Goal: Information Seeking & Learning: Learn about a topic

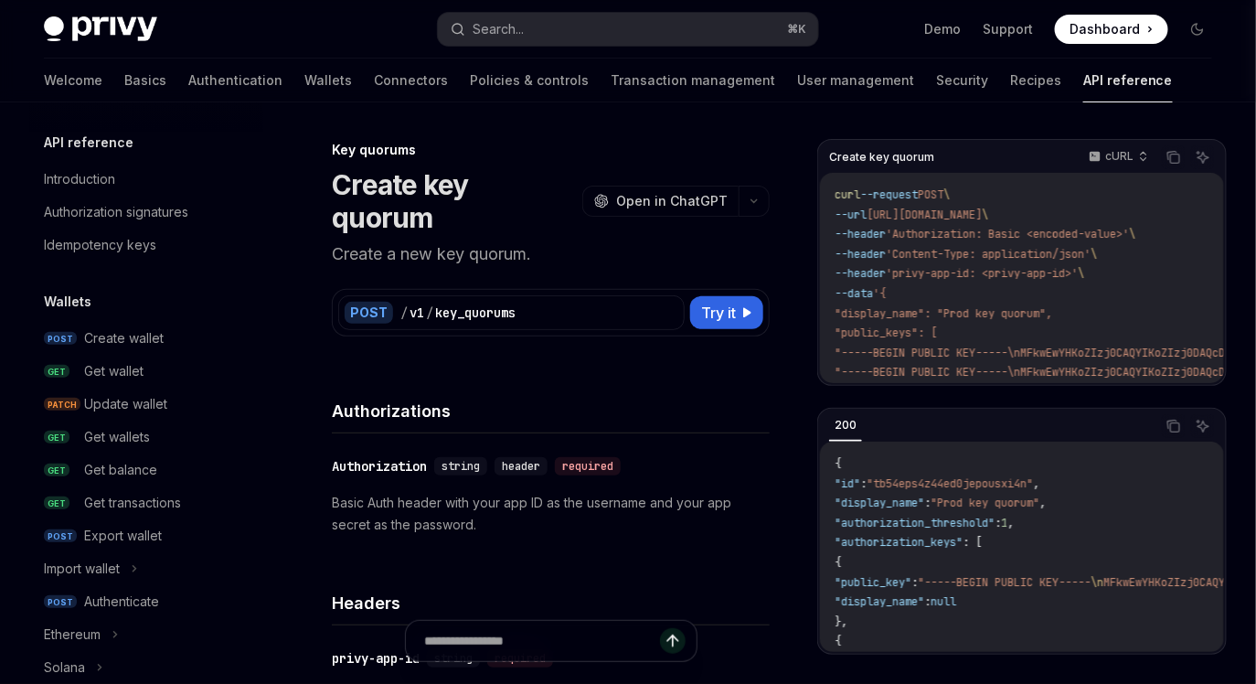
scroll to position [553, 0]
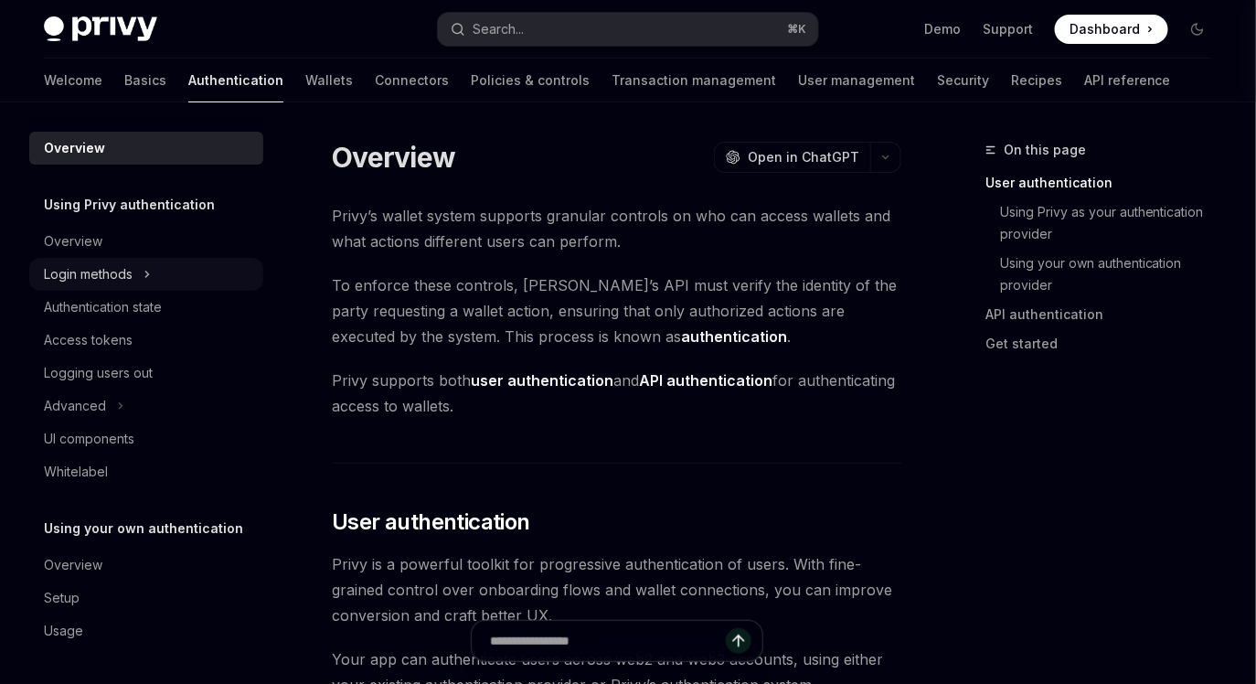
click at [117, 279] on div "Login methods" at bounding box center [88, 274] width 89 height 22
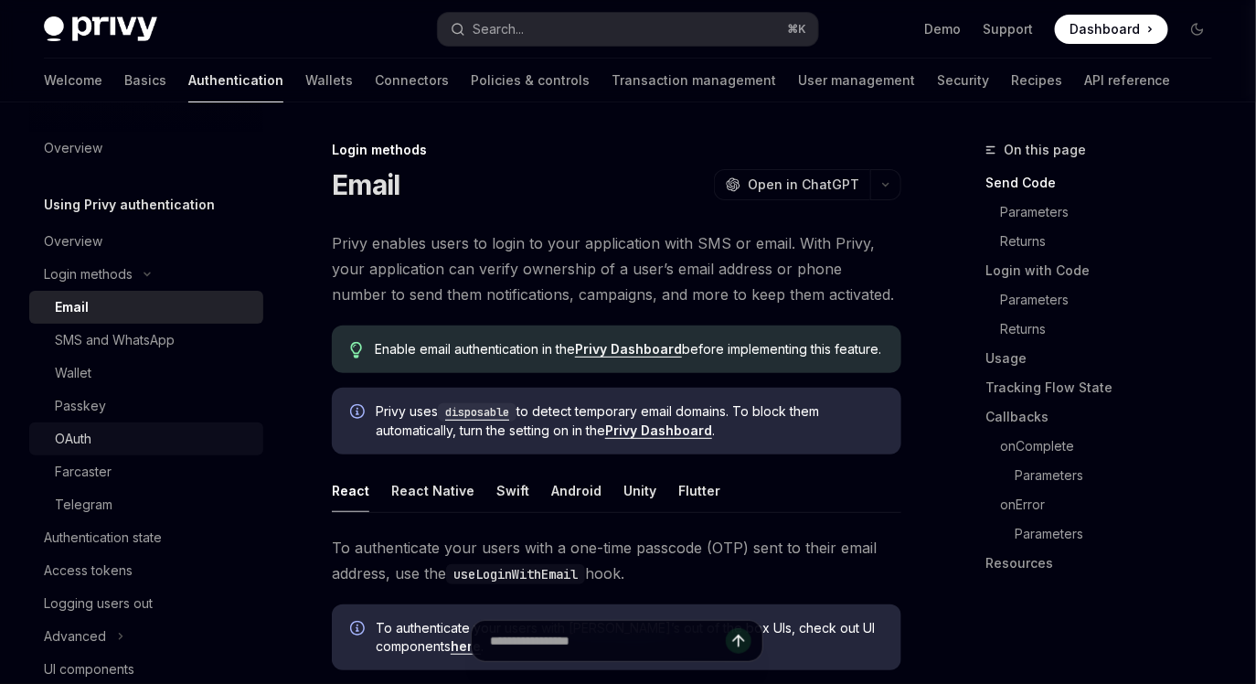
click at [110, 437] on div "OAuth" at bounding box center [153, 439] width 197 height 22
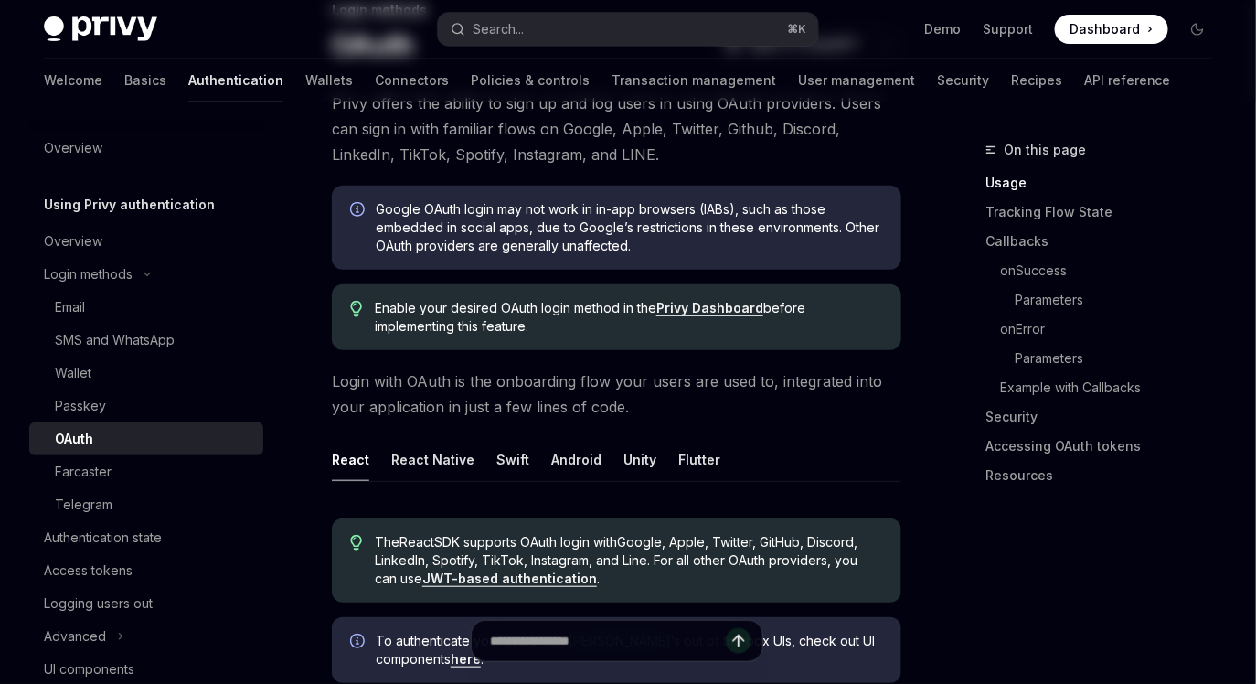
scroll to position [241, 0]
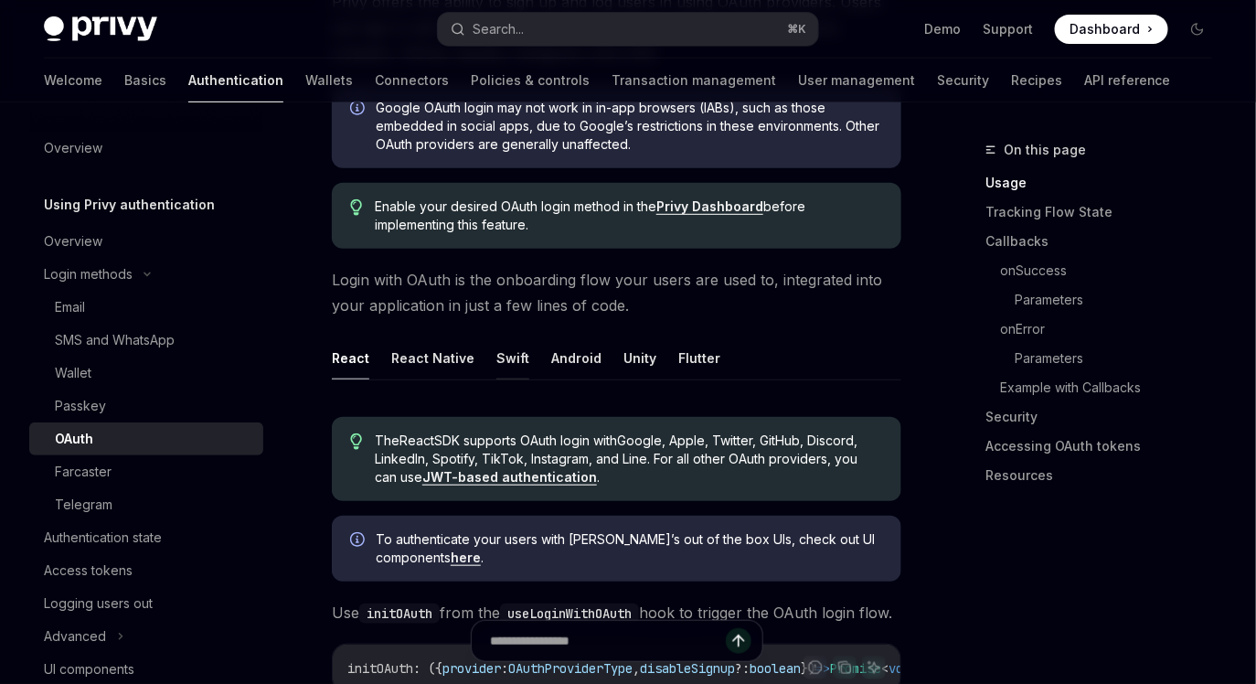
click at [503, 362] on button "Swift" at bounding box center [512, 357] width 33 height 43
type textarea "*"
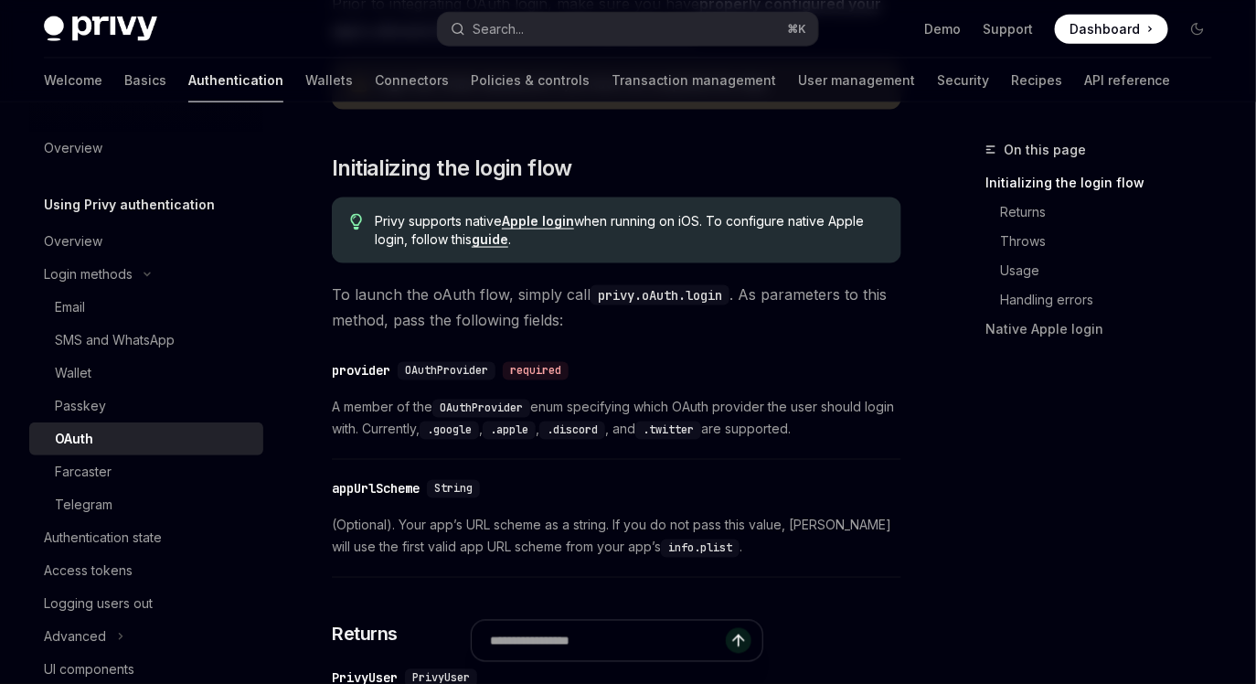
scroll to position [859, 0]
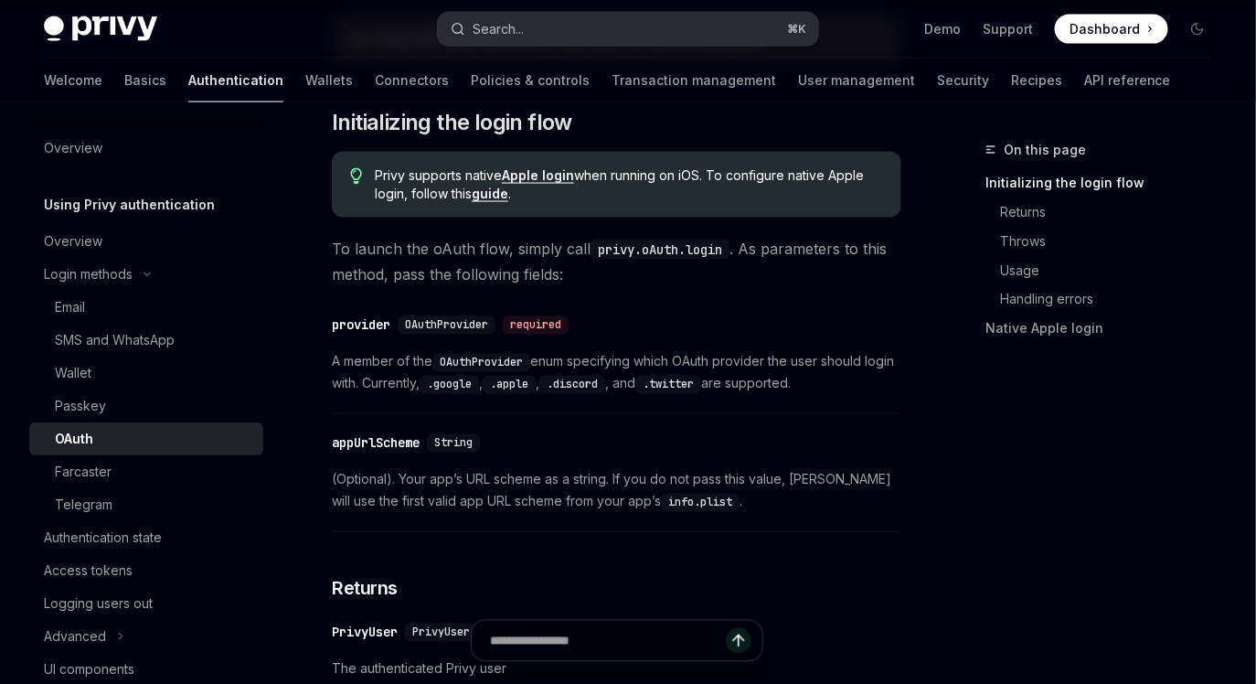
click at [616, 18] on button "Search... ⌘ K" at bounding box center [627, 29] width 379 height 33
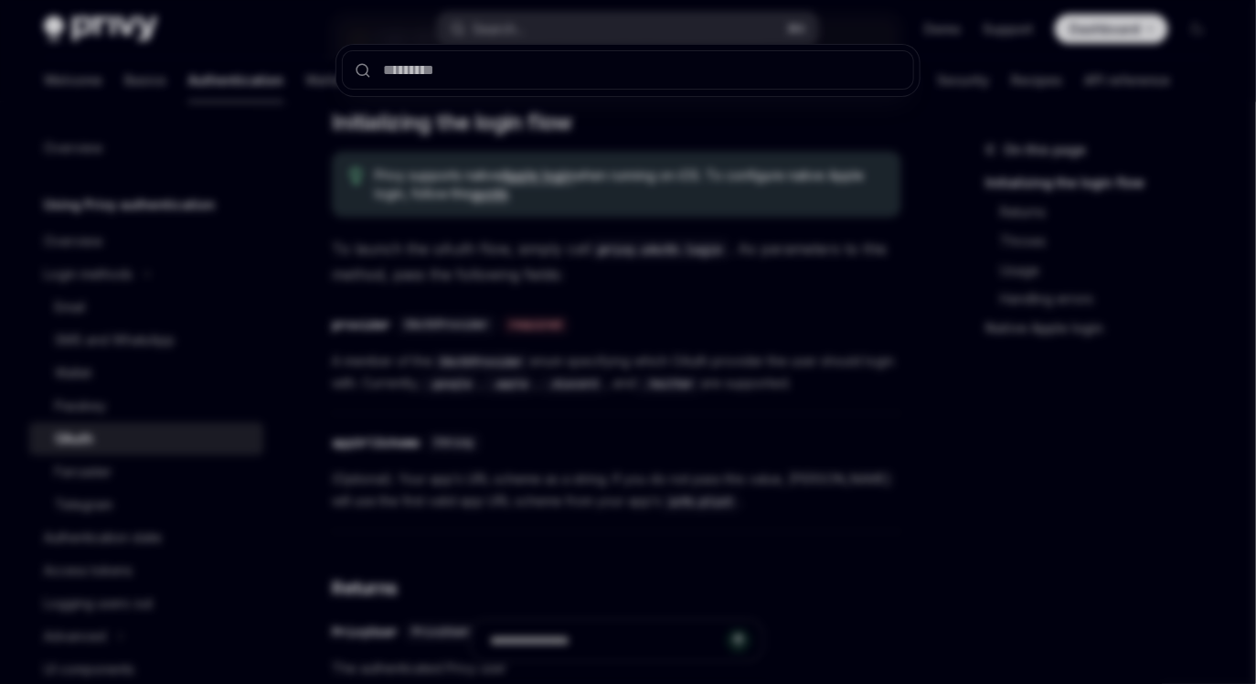
type input "**********"
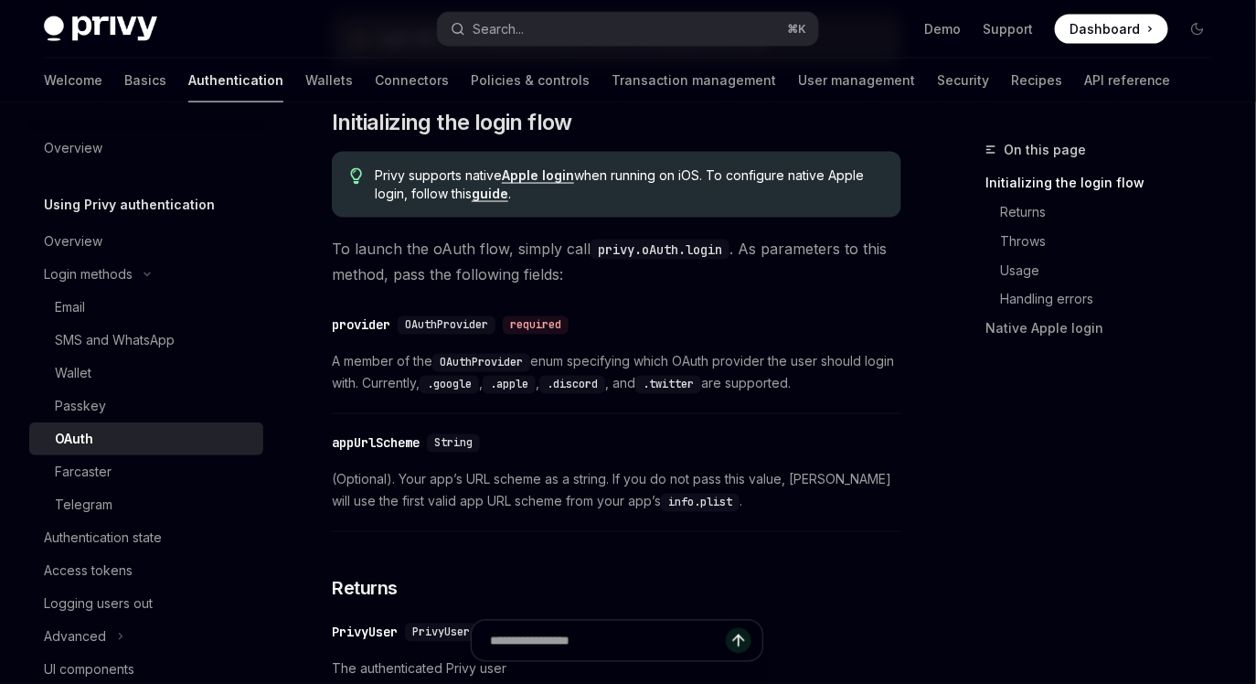
type textarea "*"
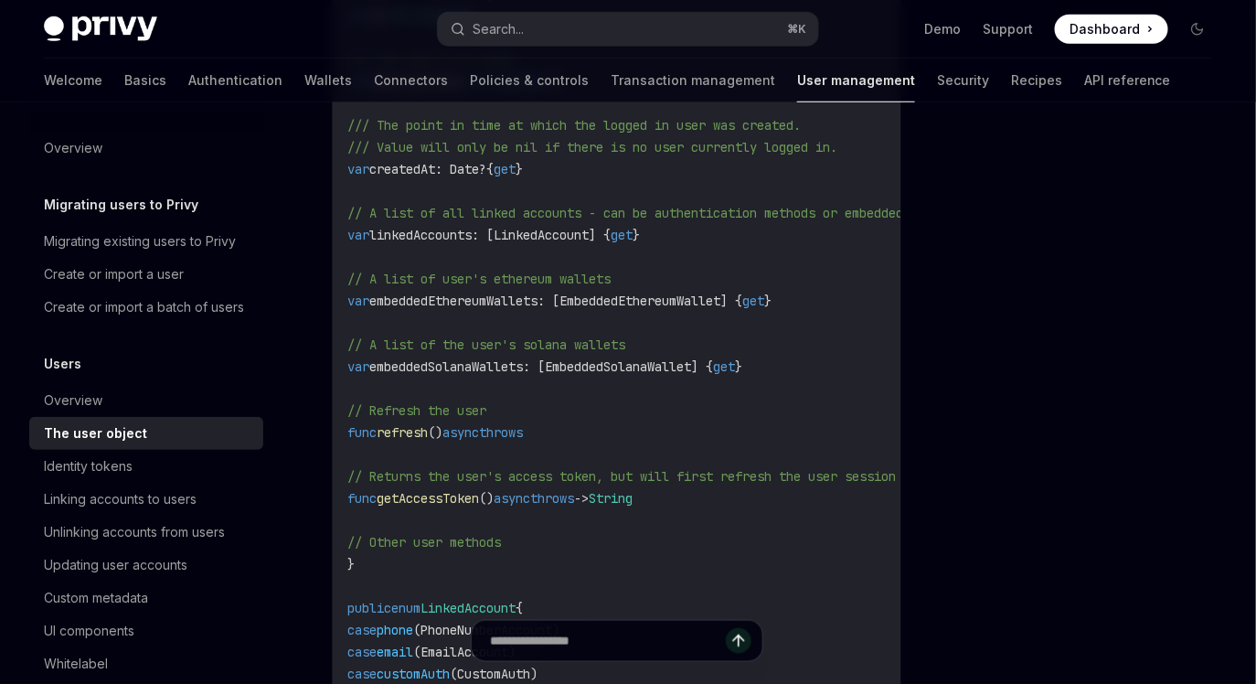
scroll to position [386, 0]
